Goal: Register for event/course

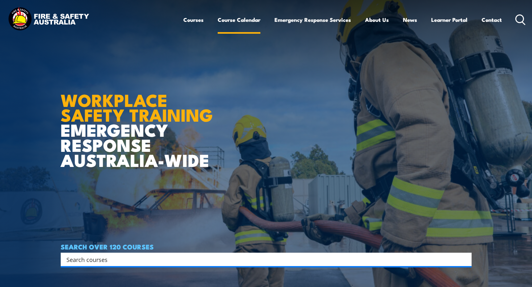
click at [234, 18] on link "Course Calendar" at bounding box center [239, 19] width 43 height 17
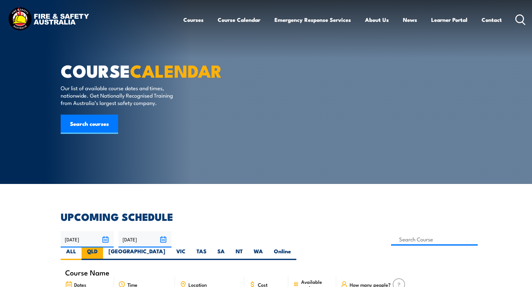
click at [103, 248] on label "QLD" at bounding box center [93, 254] width 22 height 13
click at [102, 248] on input "QLD" at bounding box center [100, 250] width 4 height 4
radio input "true"
